Goal: Find specific page/section: Find specific page/section

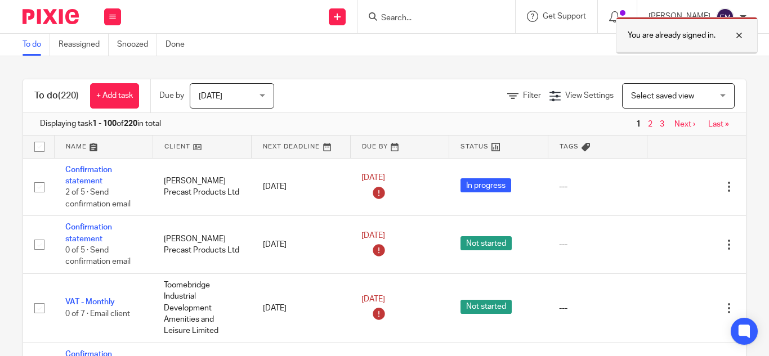
click at [739, 36] on div at bounding box center [731, 36] width 30 height 14
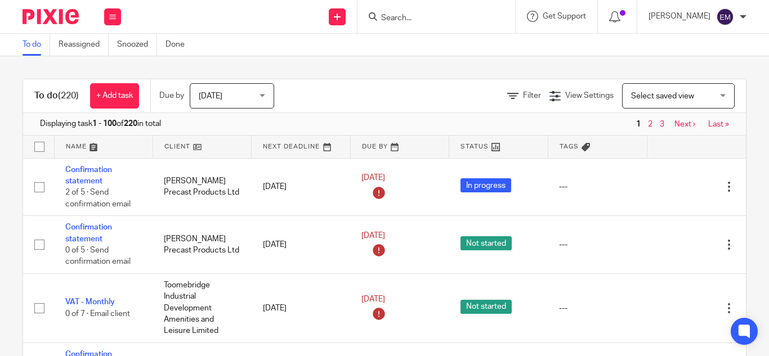
click at [380, 15] on input "Search" at bounding box center [430, 19] width 101 height 10
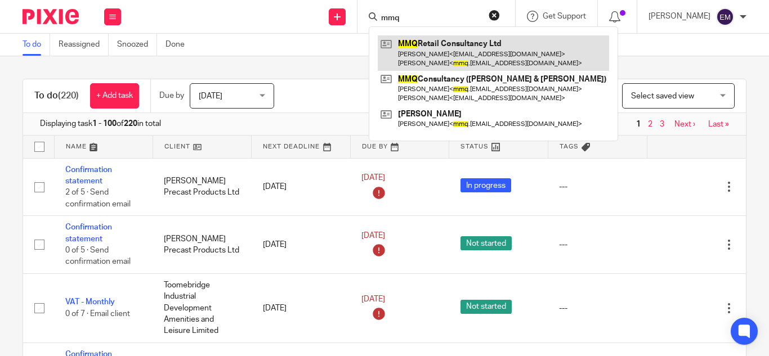
type input "mmq"
click at [399, 56] on link at bounding box center [493, 52] width 231 height 35
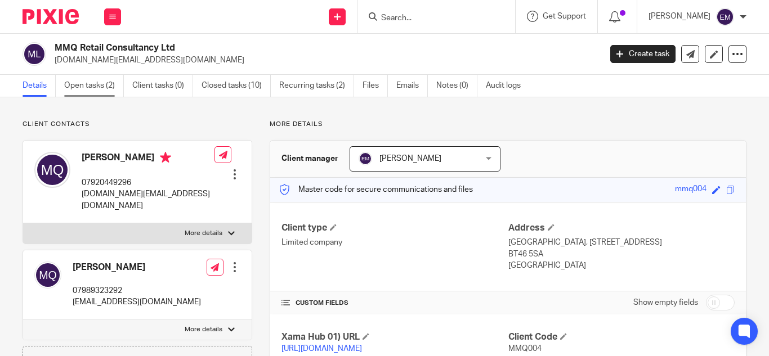
click at [82, 86] on link "Open tasks (2)" at bounding box center [94, 86] width 60 height 22
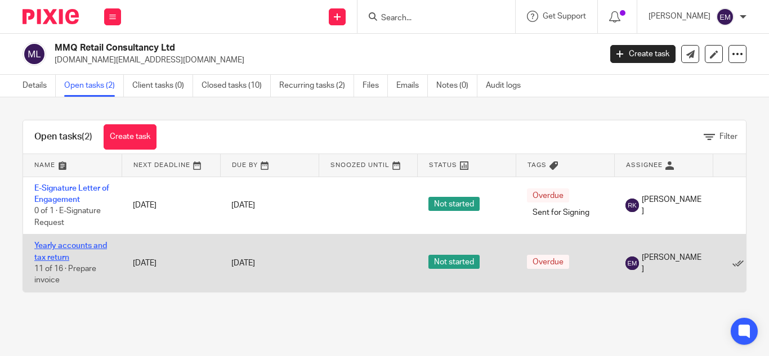
click at [57, 245] on link "Yearly accounts and tax return" at bounding box center [70, 251] width 73 height 19
